Goal: Information Seeking & Learning: Learn about a topic

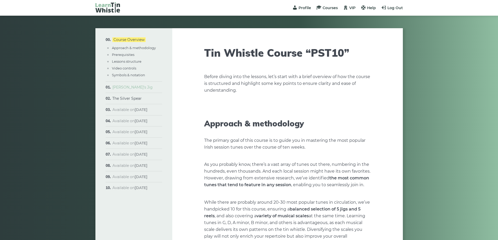
click at [133, 86] on link "[PERSON_NAME]’s Jig" at bounding box center [132, 87] width 40 height 5
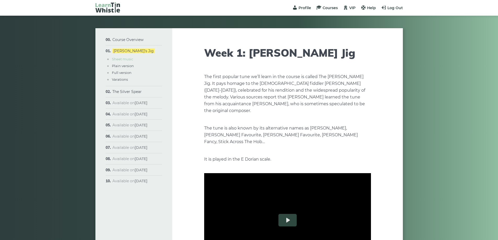
click at [121, 58] on link "Sheet music" at bounding box center [122, 59] width 21 height 4
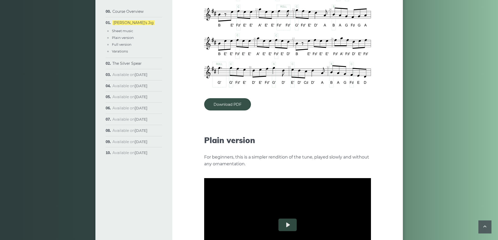
scroll to position [454, 0]
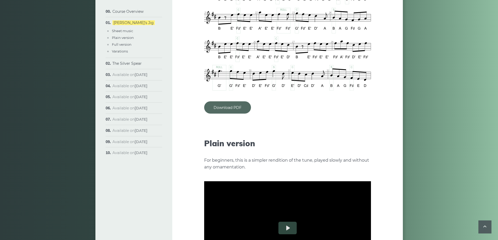
click at [236, 101] on link "Download PDF" at bounding box center [227, 107] width 47 height 12
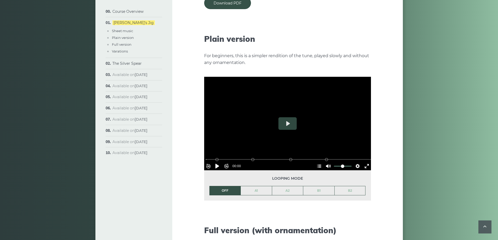
click at [288, 127] on div at bounding box center [287, 124] width 167 height 94
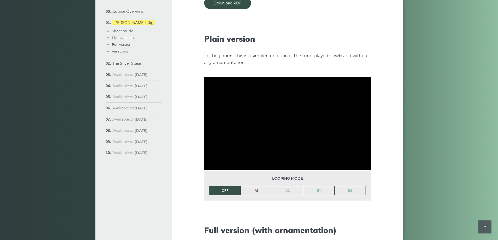
click at [252, 186] on link "A1" at bounding box center [256, 190] width 31 height 9
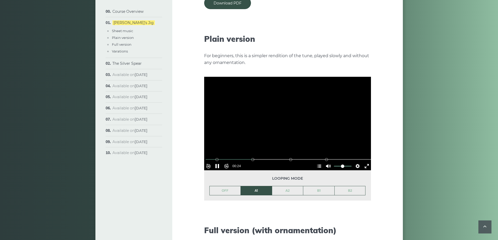
click at [274, 100] on div at bounding box center [287, 124] width 167 height 94
click at [283, 186] on link "A2" at bounding box center [287, 190] width 31 height 9
click at [294, 118] on button "Play" at bounding box center [287, 123] width 18 height 13
click at [293, 123] on div at bounding box center [287, 124] width 167 height 94
click at [322, 186] on link "B1" at bounding box center [318, 190] width 31 height 9
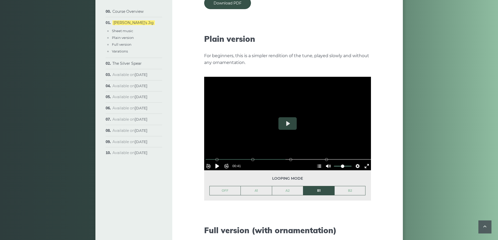
click at [309, 119] on div at bounding box center [287, 124] width 167 height 94
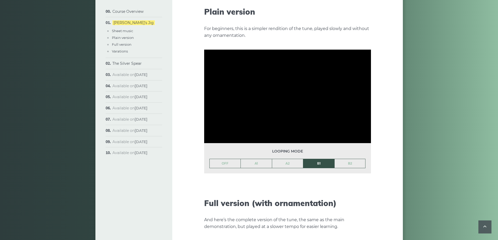
scroll to position [585, 0]
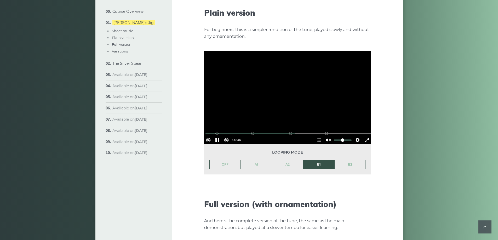
click at [289, 81] on div at bounding box center [287, 98] width 167 height 94
click at [289, 131] on div "B1 (Bars 17-24)" at bounding box center [290, 133] width 4 height 4
click at [289, 82] on div at bounding box center [287, 98] width 167 height 94
type input "*****"
click at [133, 63] on link "The Silver Spear" at bounding box center [126, 63] width 29 height 5
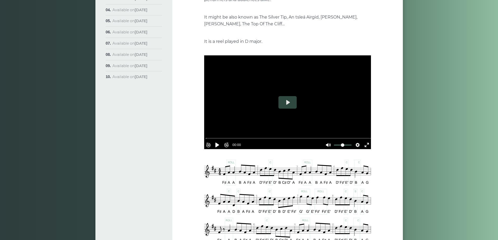
scroll to position [104, 0]
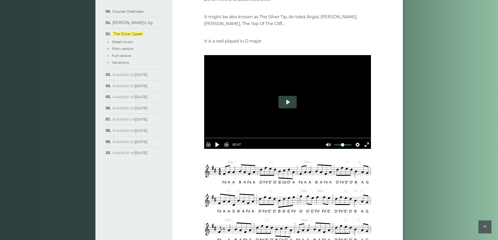
click at [291, 95] on div at bounding box center [287, 102] width 167 height 94
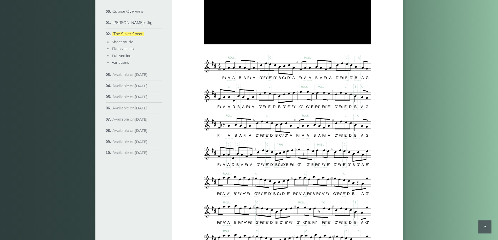
type input "**"
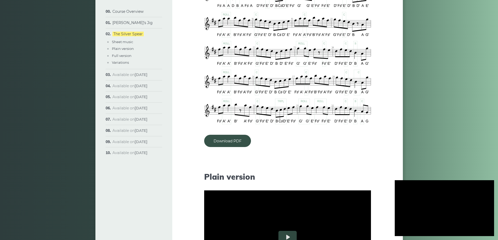
scroll to position [444, 0]
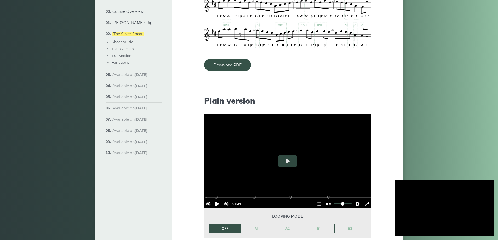
click at [442, 203] on div at bounding box center [443, 208] width 99 height 56
click at [287, 154] on div at bounding box center [287, 161] width 167 height 94
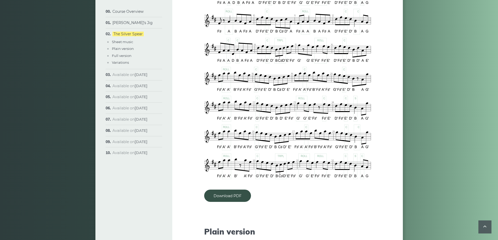
scroll to position [313, 0]
click at [241, 193] on link "Download PDF" at bounding box center [227, 195] width 47 height 12
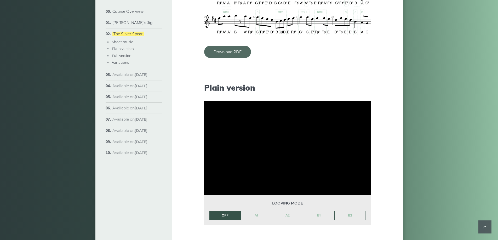
scroll to position [522, 0]
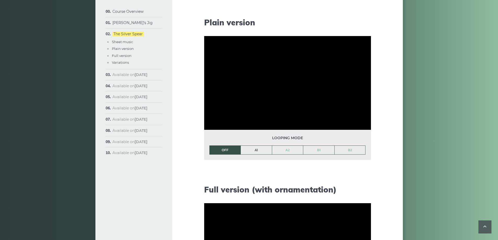
click at [263, 152] on link "A1" at bounding box center [256, 150] width 31 height 9
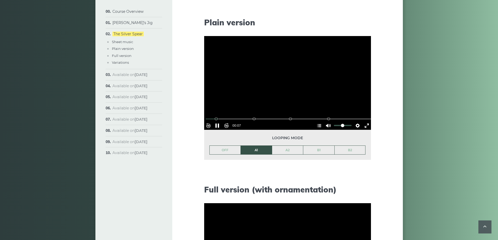
click at [248, 71] on div at bounding box center [287, 83] width 167 height 94
type input "****"
